Goal: Task Accomplishment & Management: Complete application form

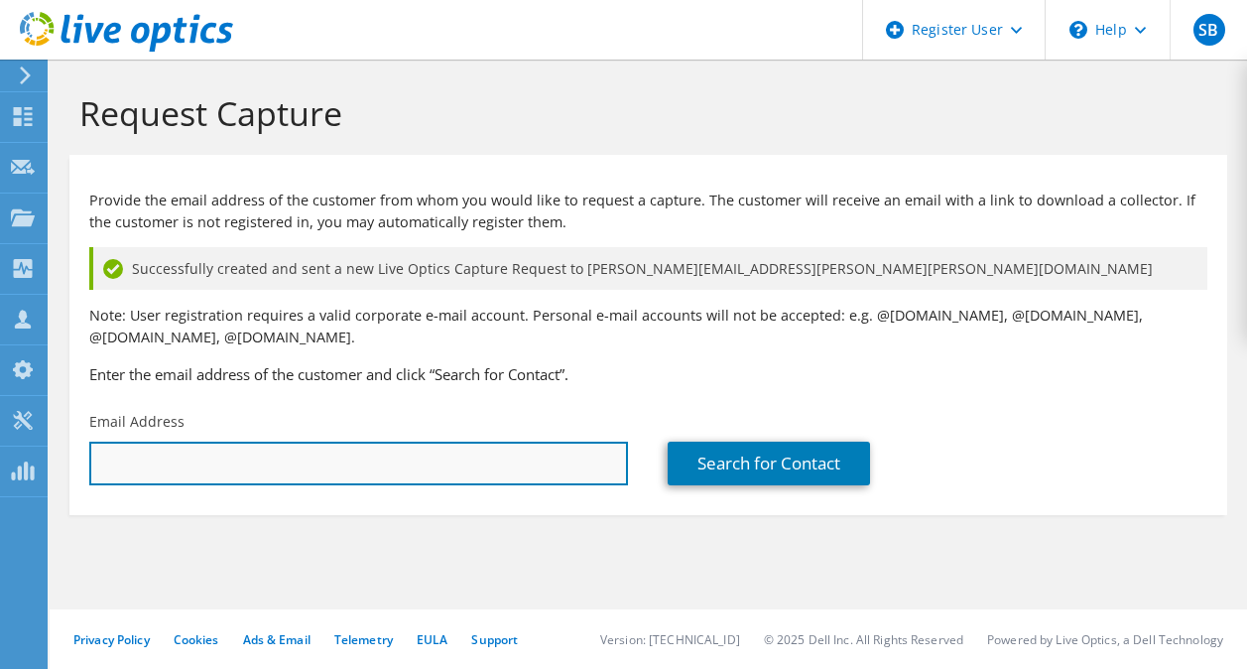
click at [246, 464] on input "text" at bounding box center [358, 464] width 539 height 44
paste input "[EMAIL_ADDRESS][US_STATE][DOMAIN_NAME]"
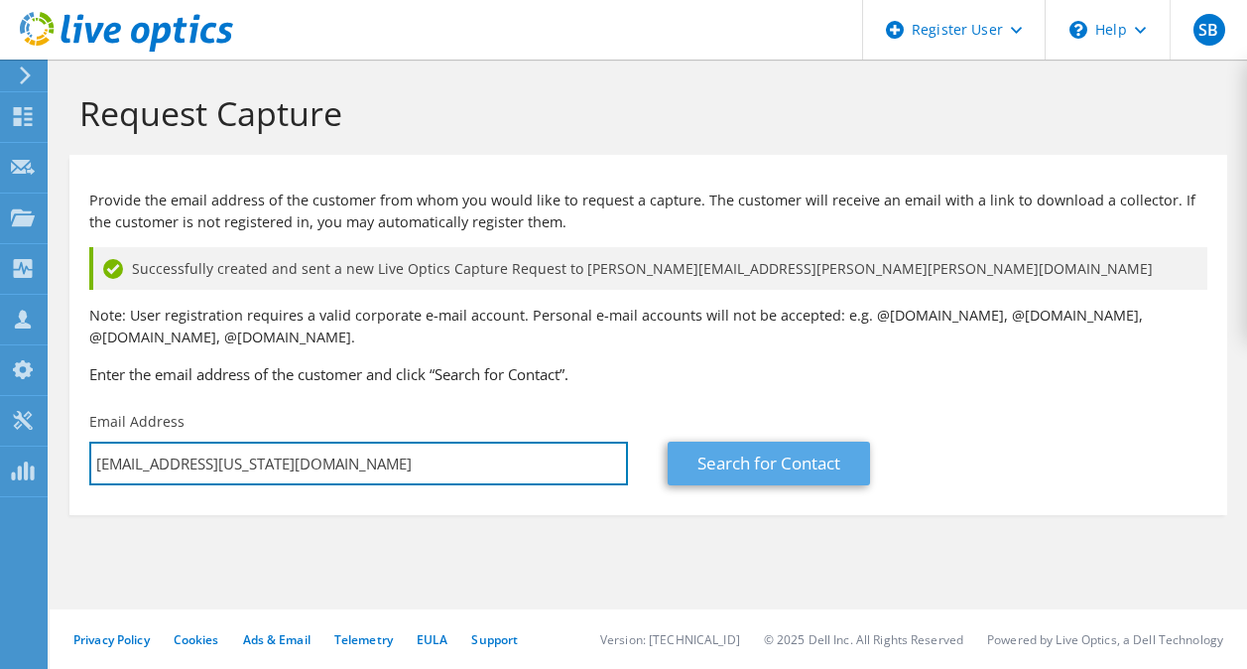
type input "[EMAIL_ADDRESS][US_STATE][DOMAIN_NAME]"
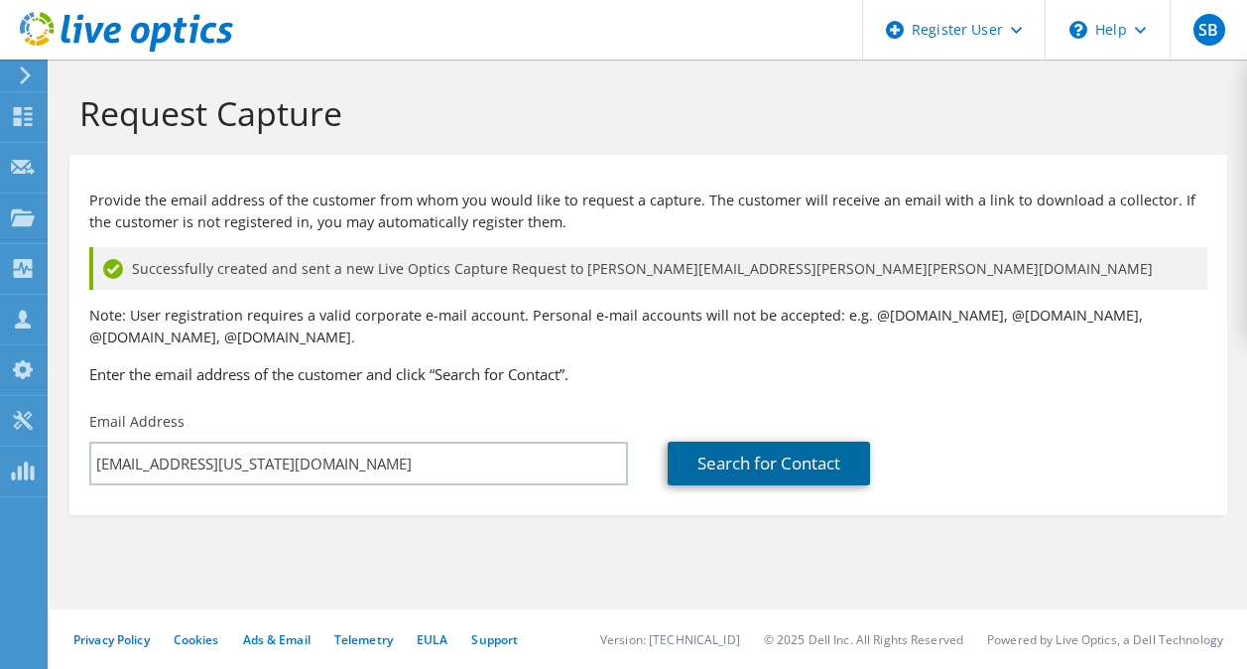
click at [791, 451] on link "Search for Contact" at bounding box center [769, 464] width 202 height 44
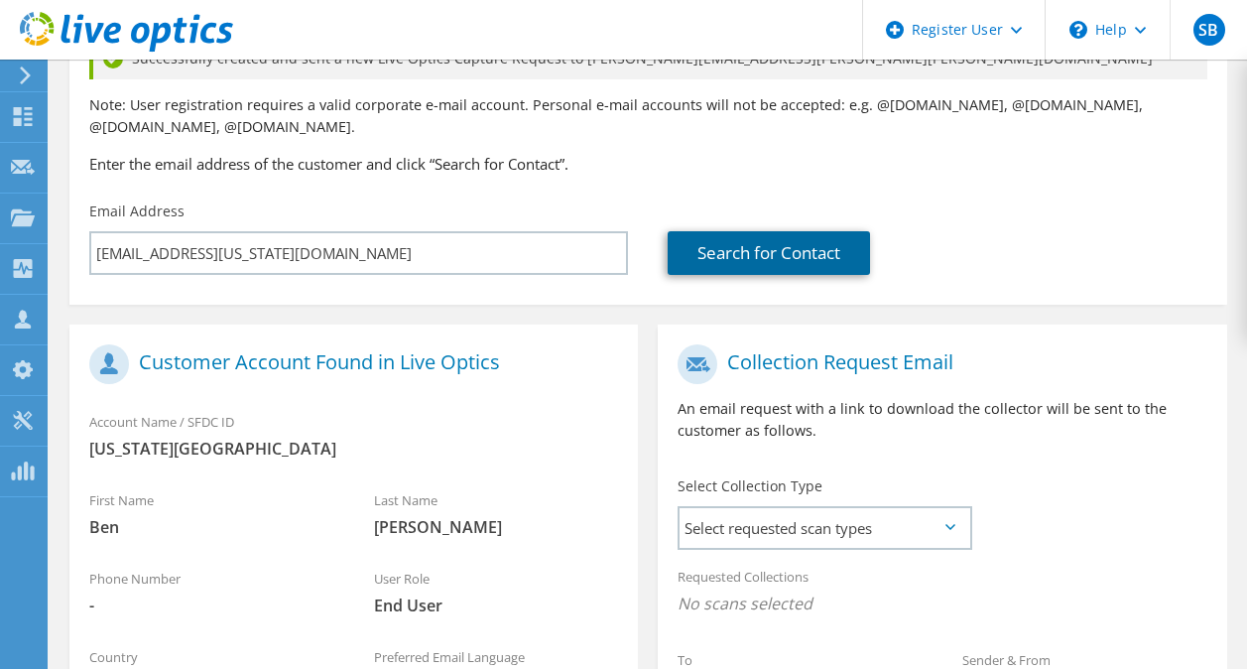
scroll to position [209, 0]
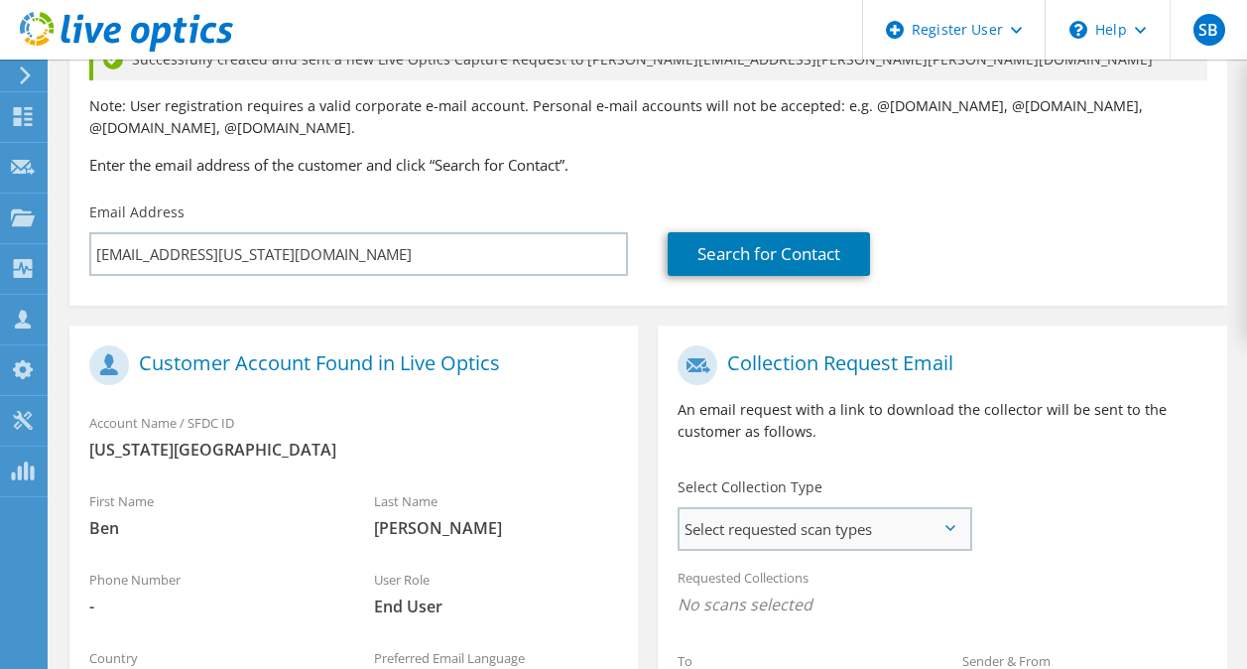
click at [762, 541] on span "Select requested scan types" at bounding box center [825, 529] width 290 height 40
click at [742, 580] on label "Optical Prime" at bounding box center [780, 590] width 119 height 24
click at [0, 0] on input "Optical Prime" at bounding box center [0, 0] width 0 height 0
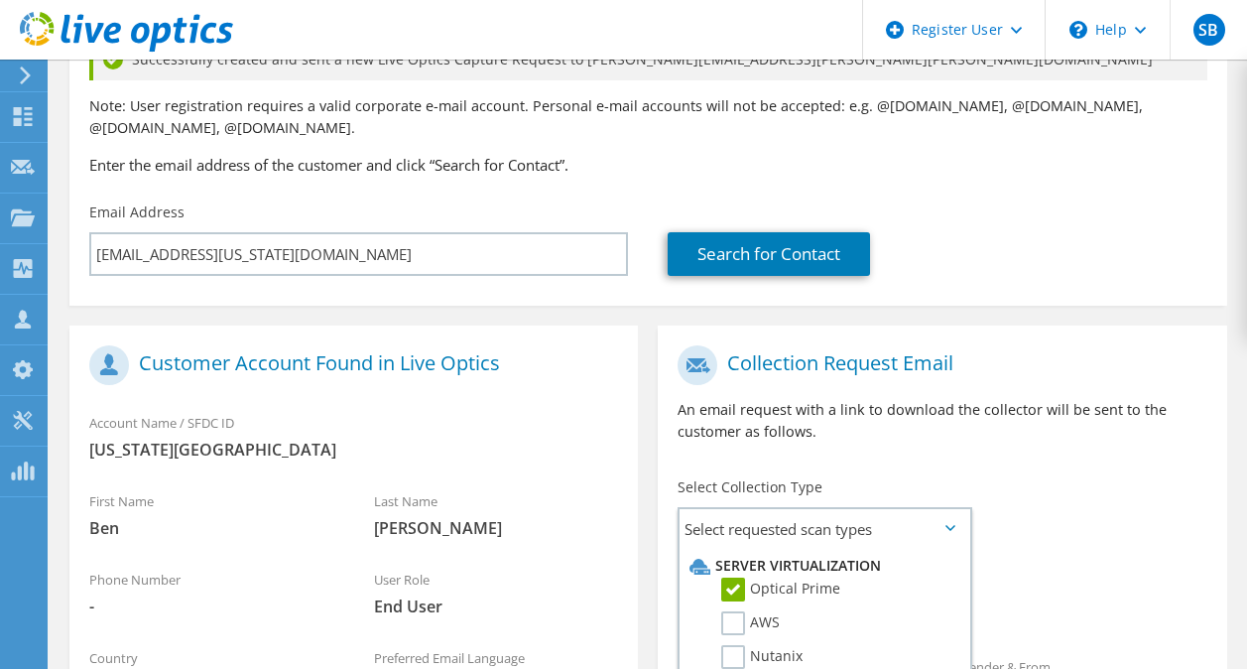
click at [1122, 466] on div "Collection Request Email An email request with a link to download the collector…" at bounding box center [942, 401] width 569 height 132
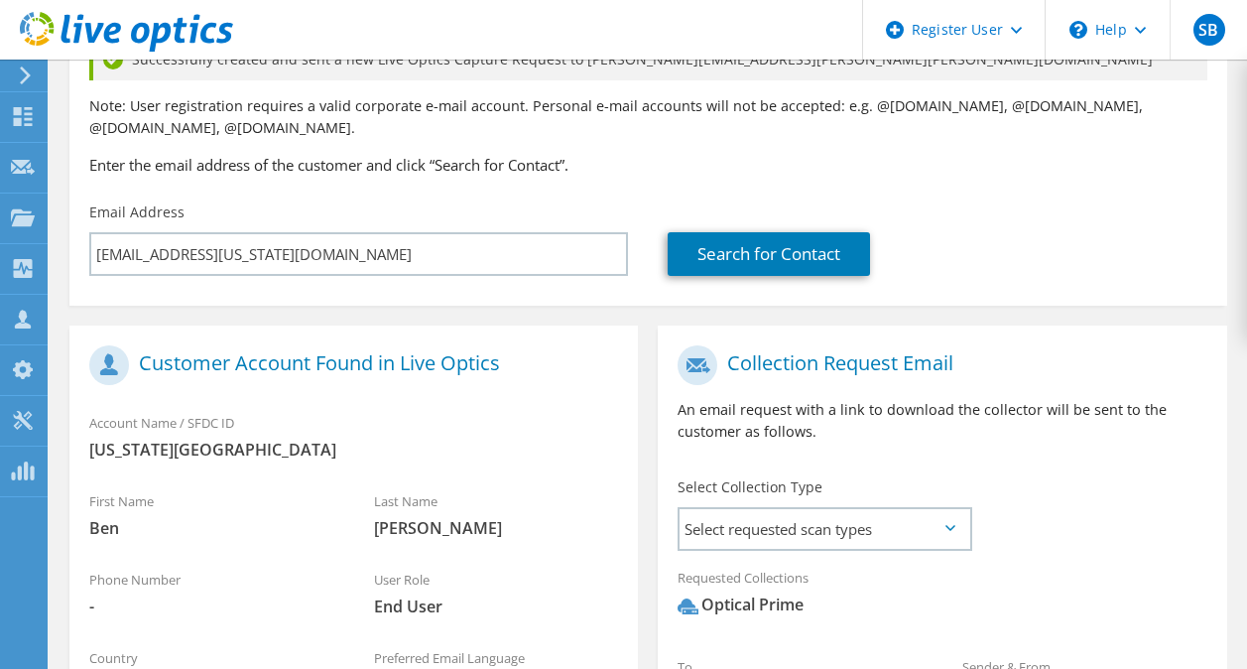
scroll to position [547, 0]
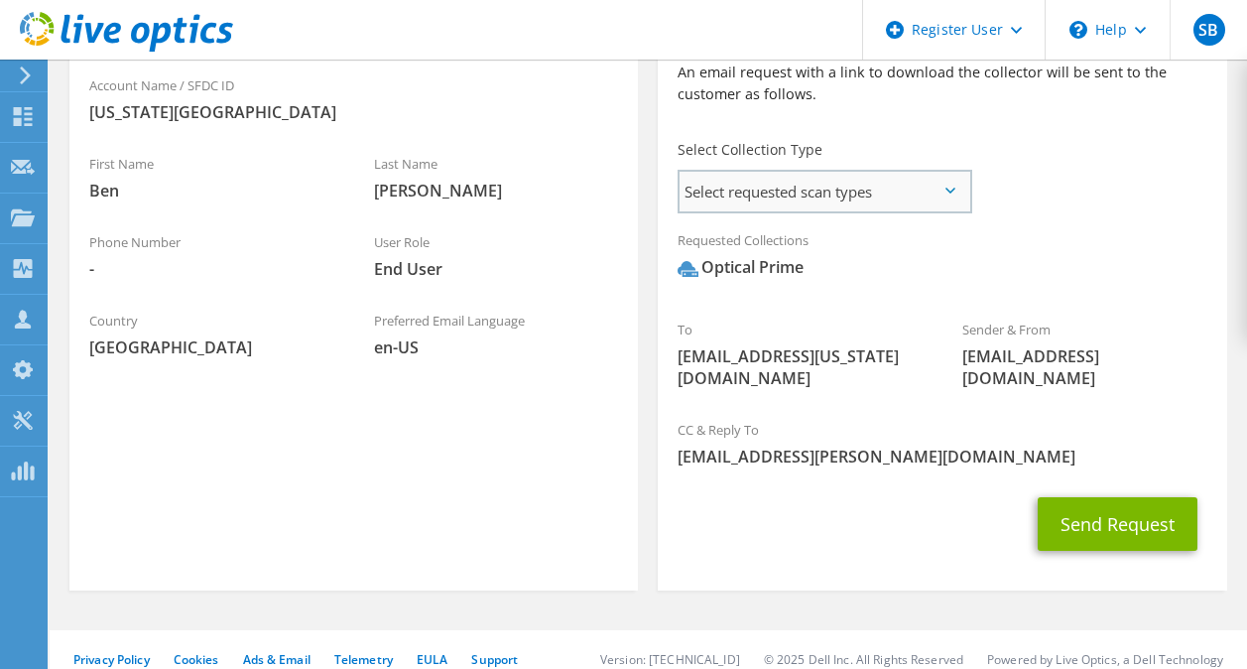
click at [890, 192] on span "Select requested scan types" at bounding box center [825, 192] width 290 height 40
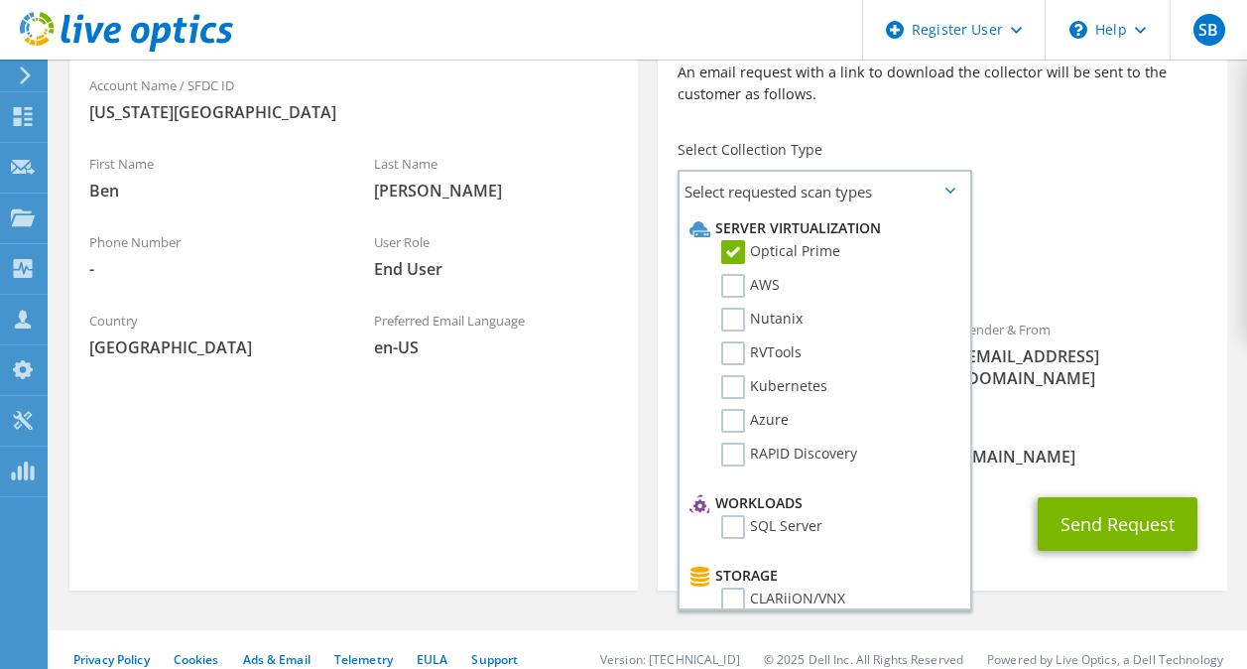
click at [1090, 234] on div "Requested Collections No scans selected Optical Prime" at bounding box center [942, 258] width 569 height 79
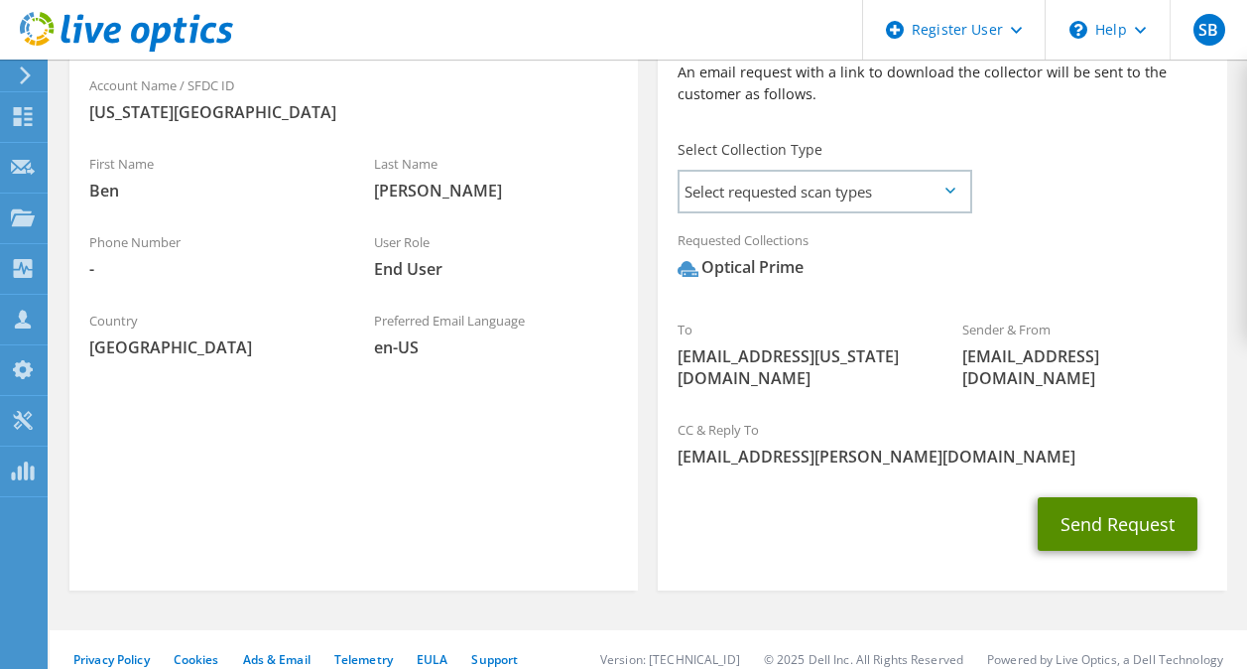
click at [1129, 497] on button "Send Request" at bounding box center [1118, 524] width 160 height 54
